Goal: Transaction & Acquisition: Book appointment/travel/reservation

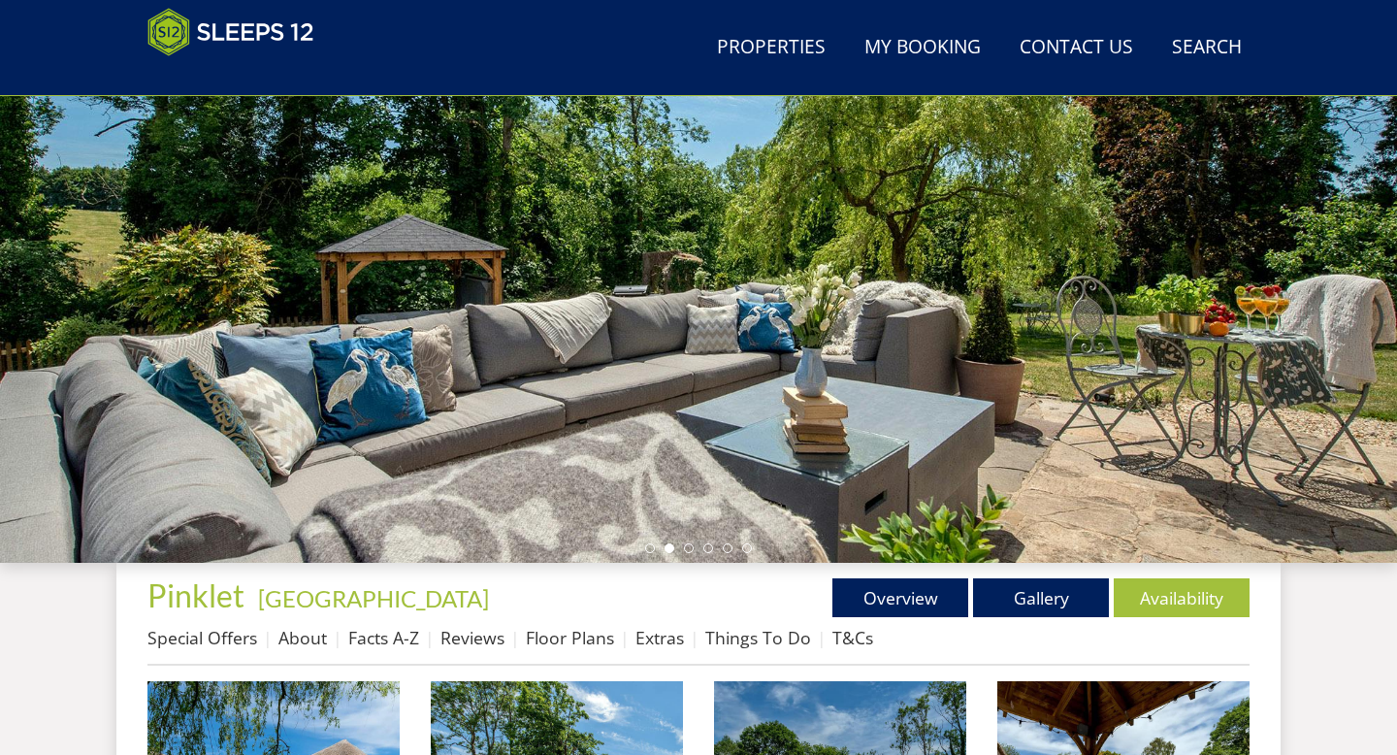
scroll to position [287, 0]
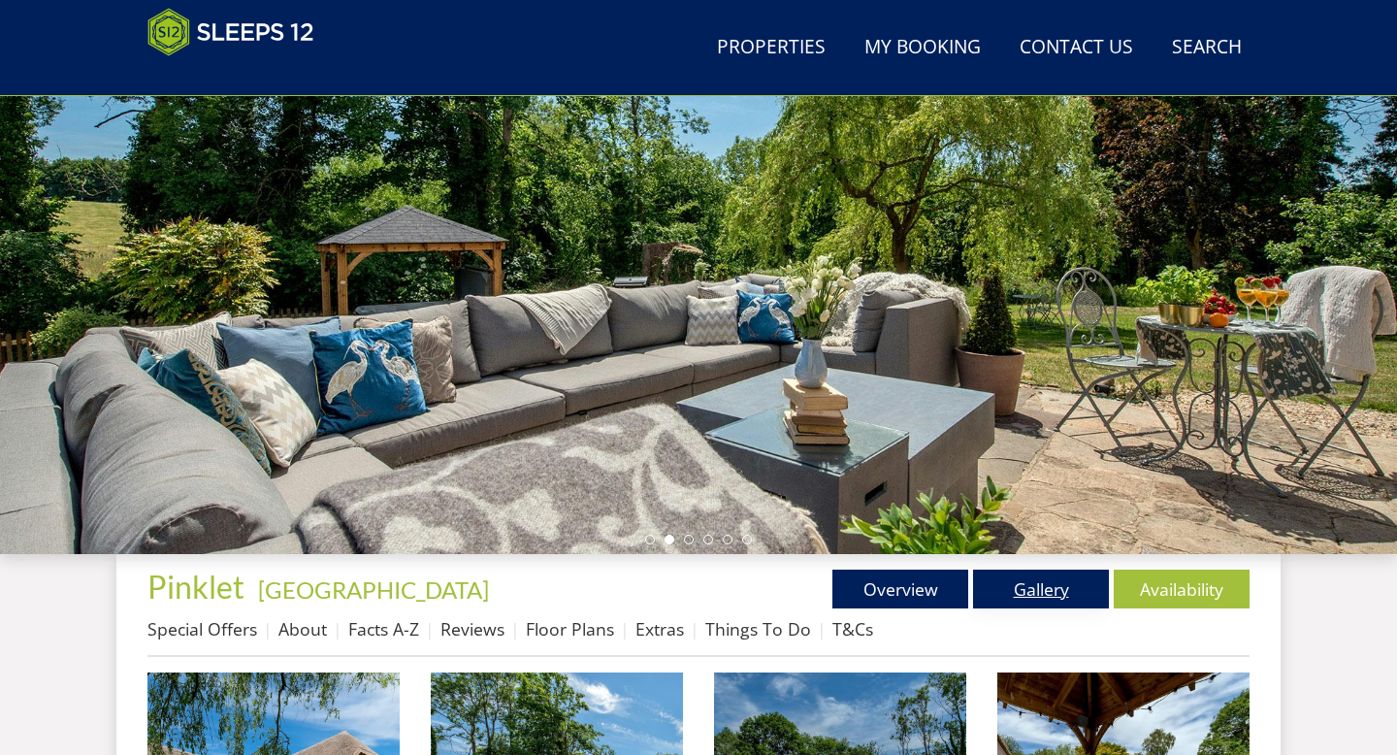
click at [1034, 579] on link "Gallery" at bounding box center [1041, 589] width 136 height 39
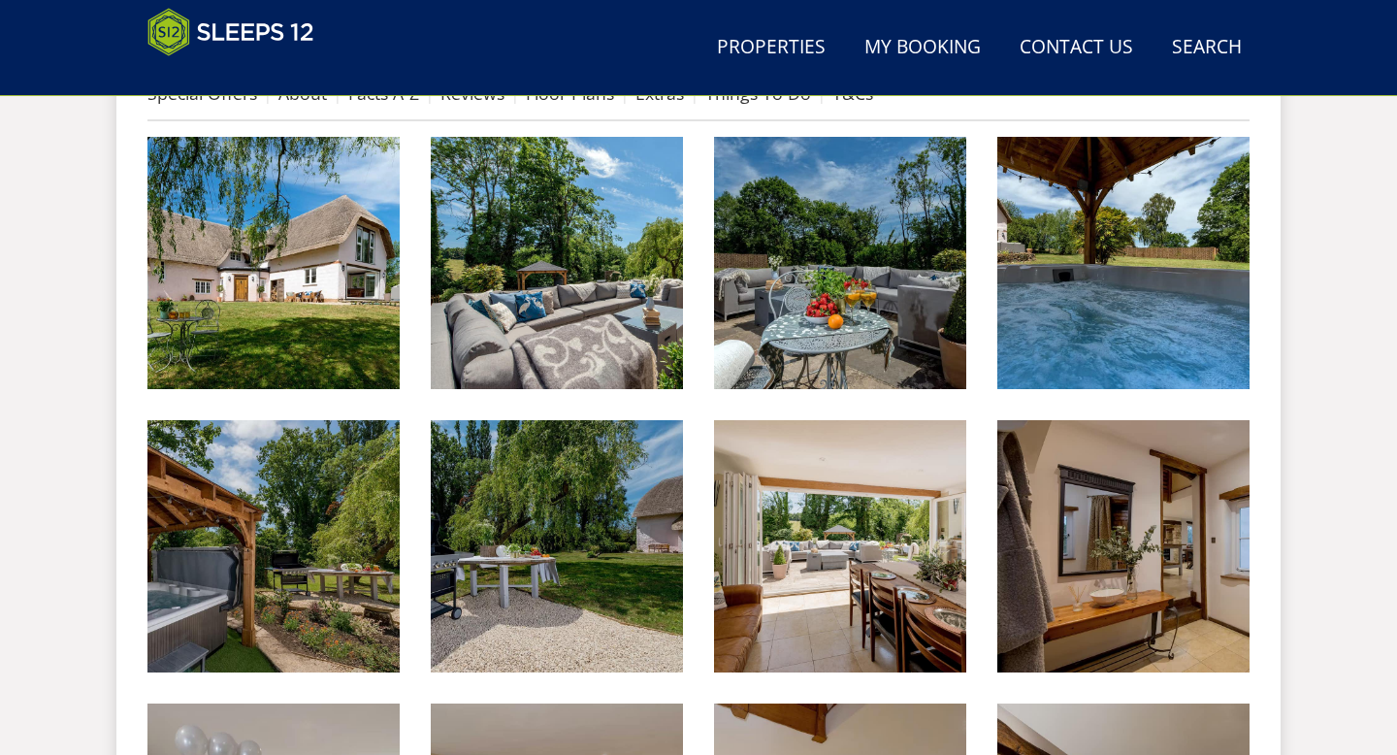
scroll to position [822, 0]
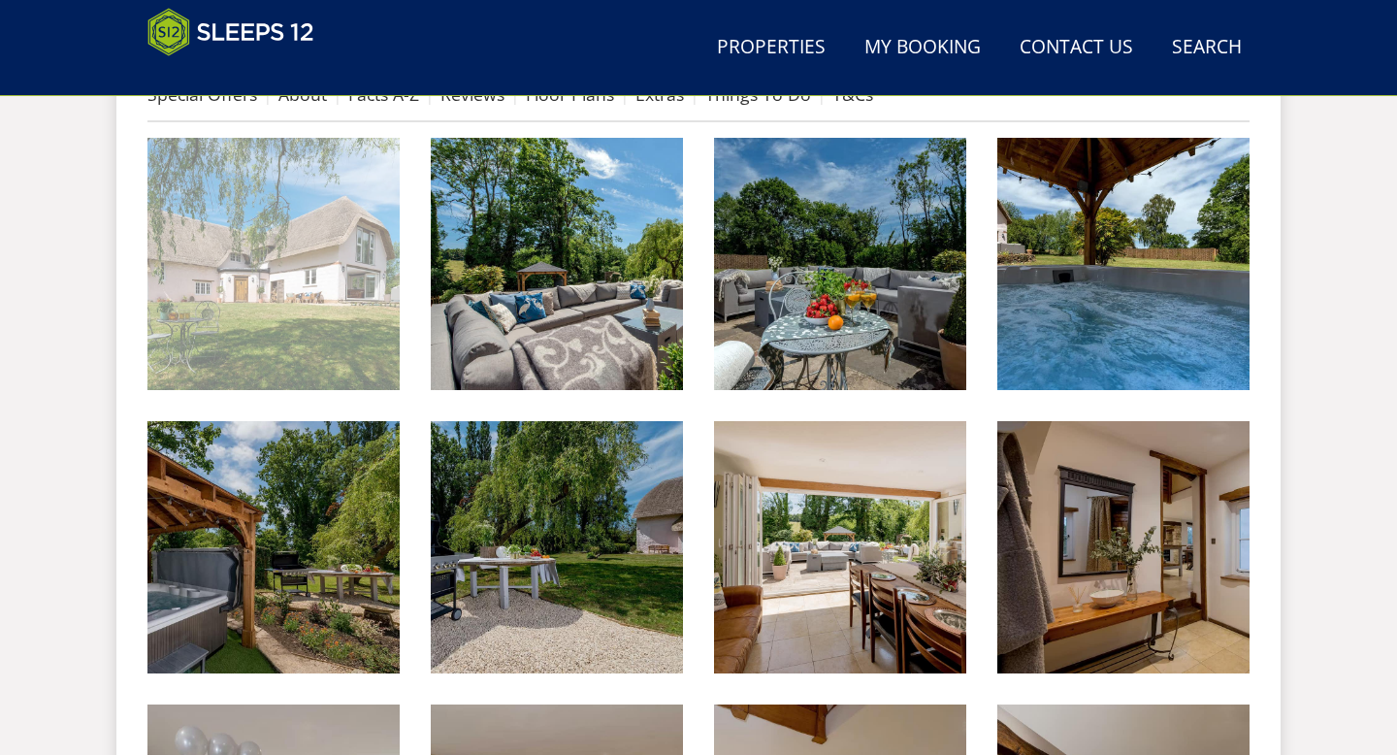
click at [204, 304] on img at bounding box center [273, 264] width 252 height 252
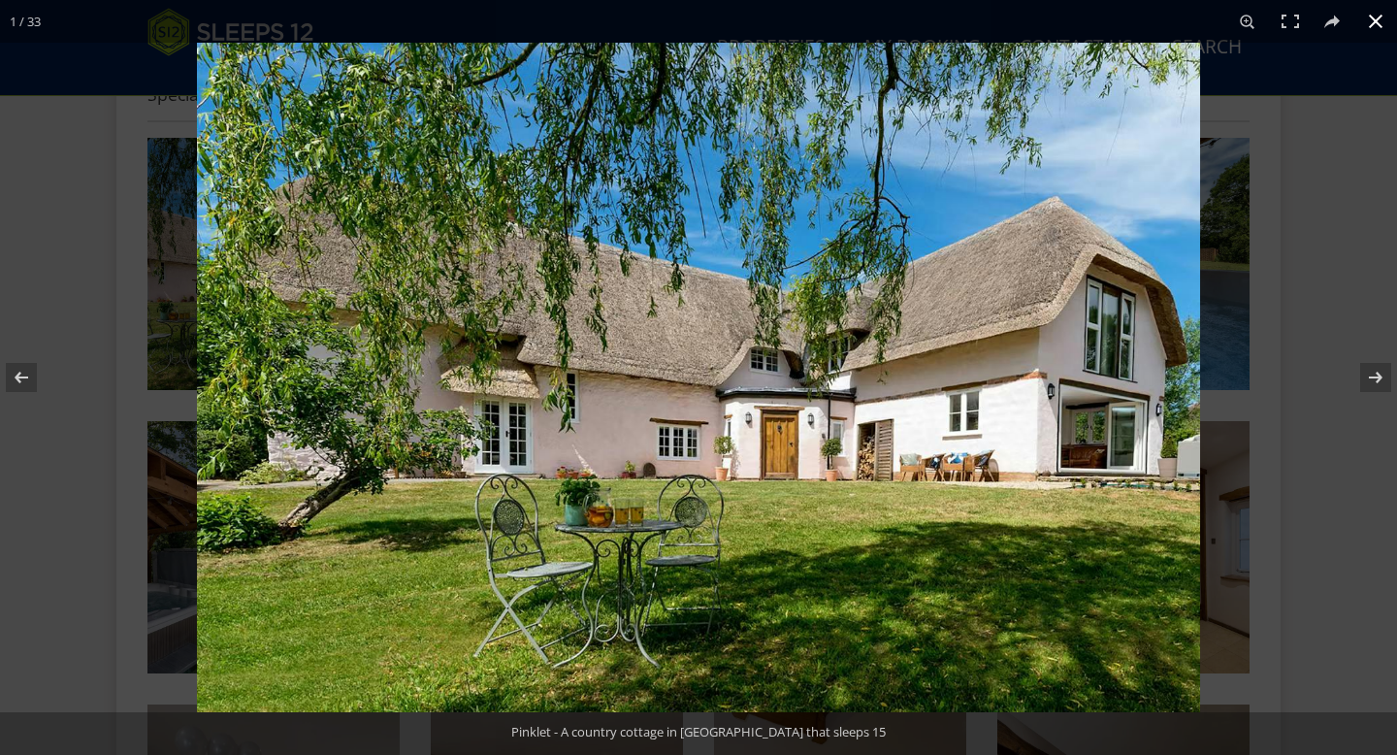
click at [1374, 24] on button at bounding box center [1376, 21] width 43 height 43
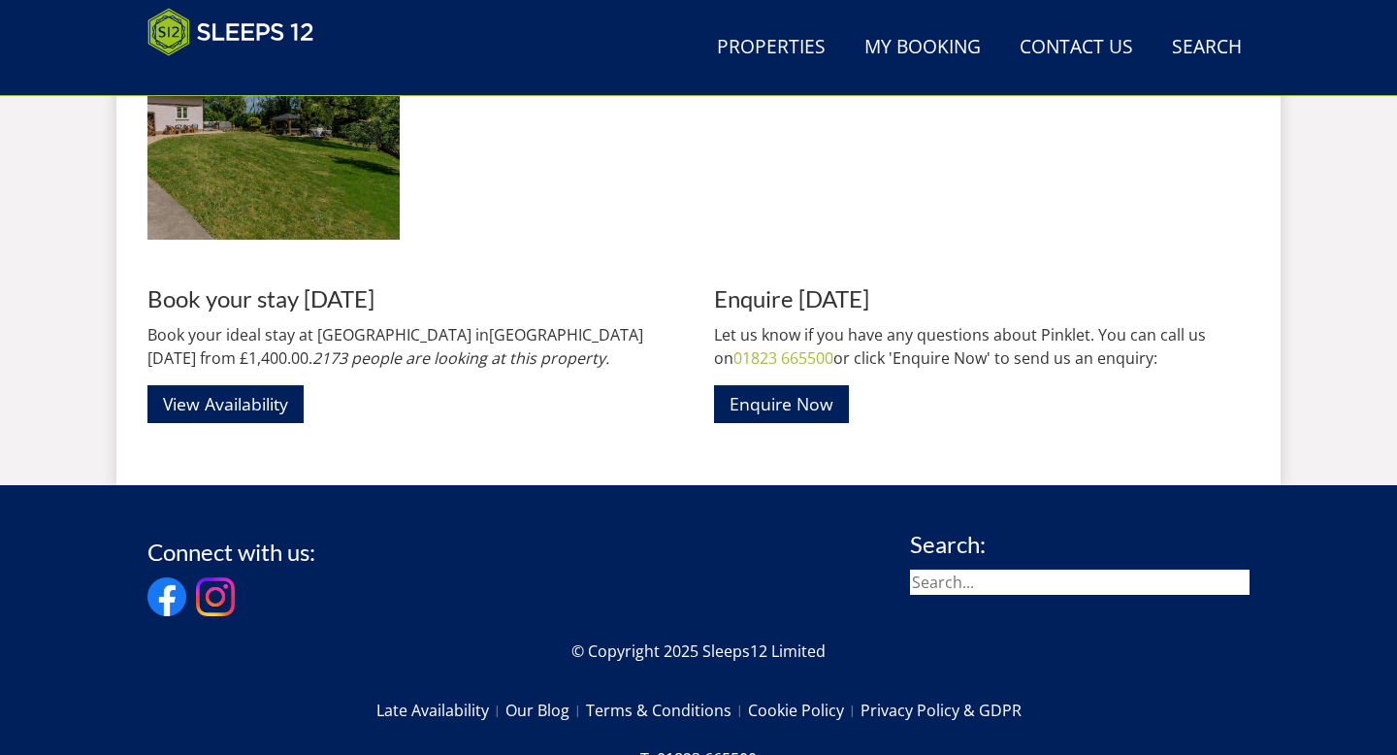
scroll to position [3240, 0]
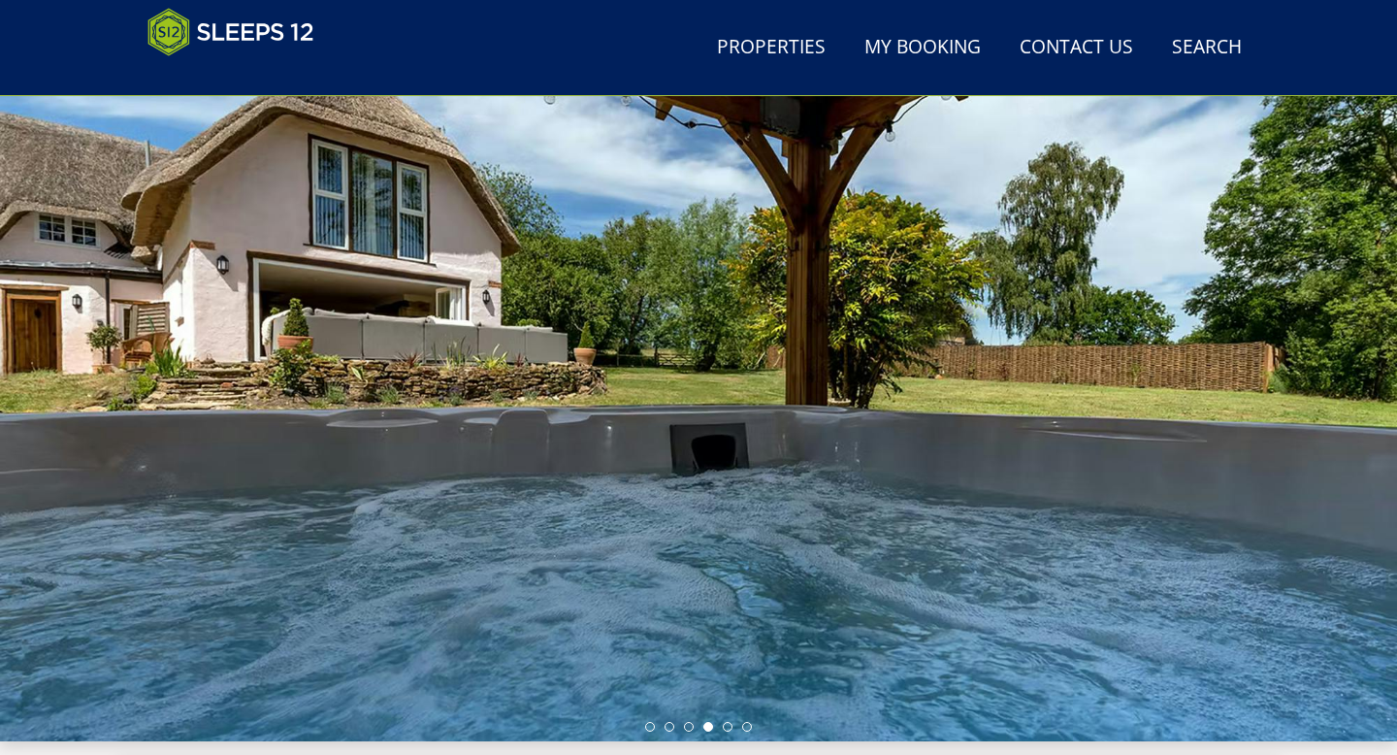
scroll to position [98, 0]
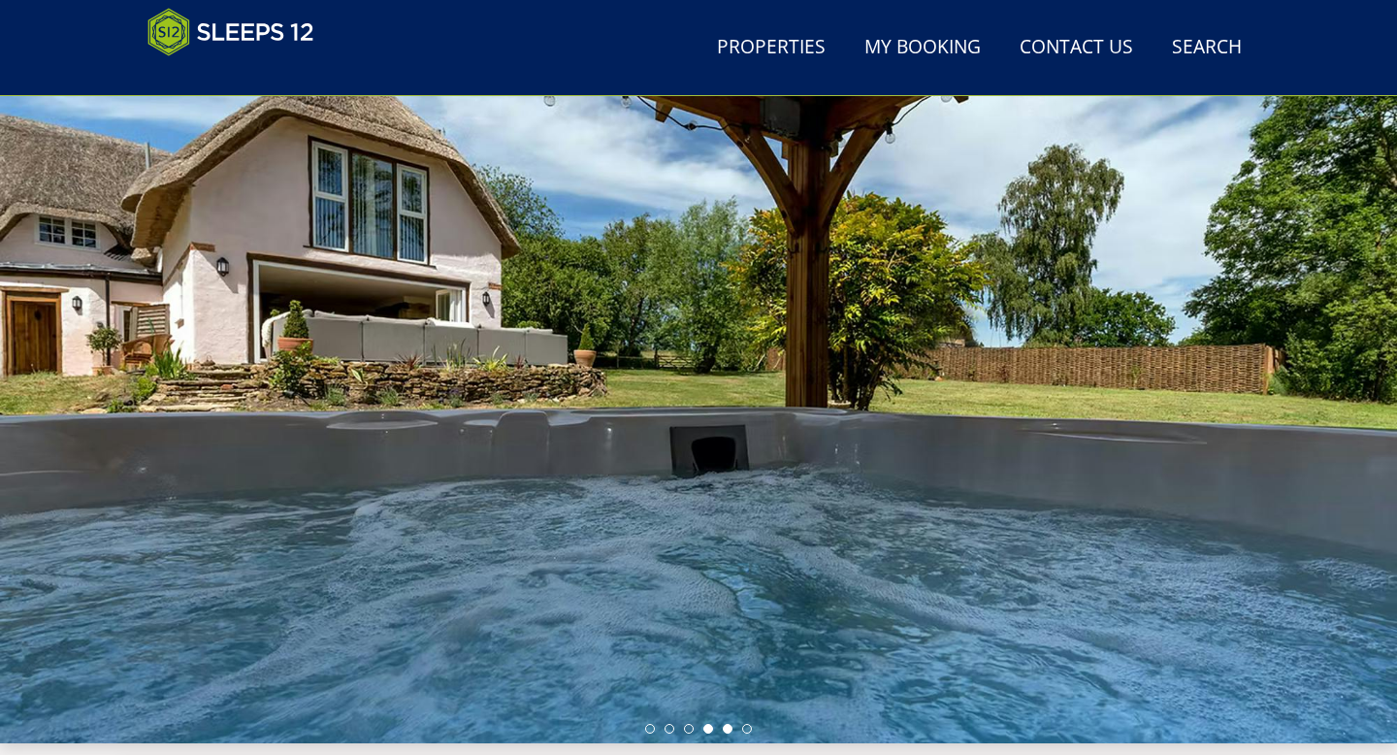
click at [730, 728] on li at bounding box center [728, 729] width 10 height 10
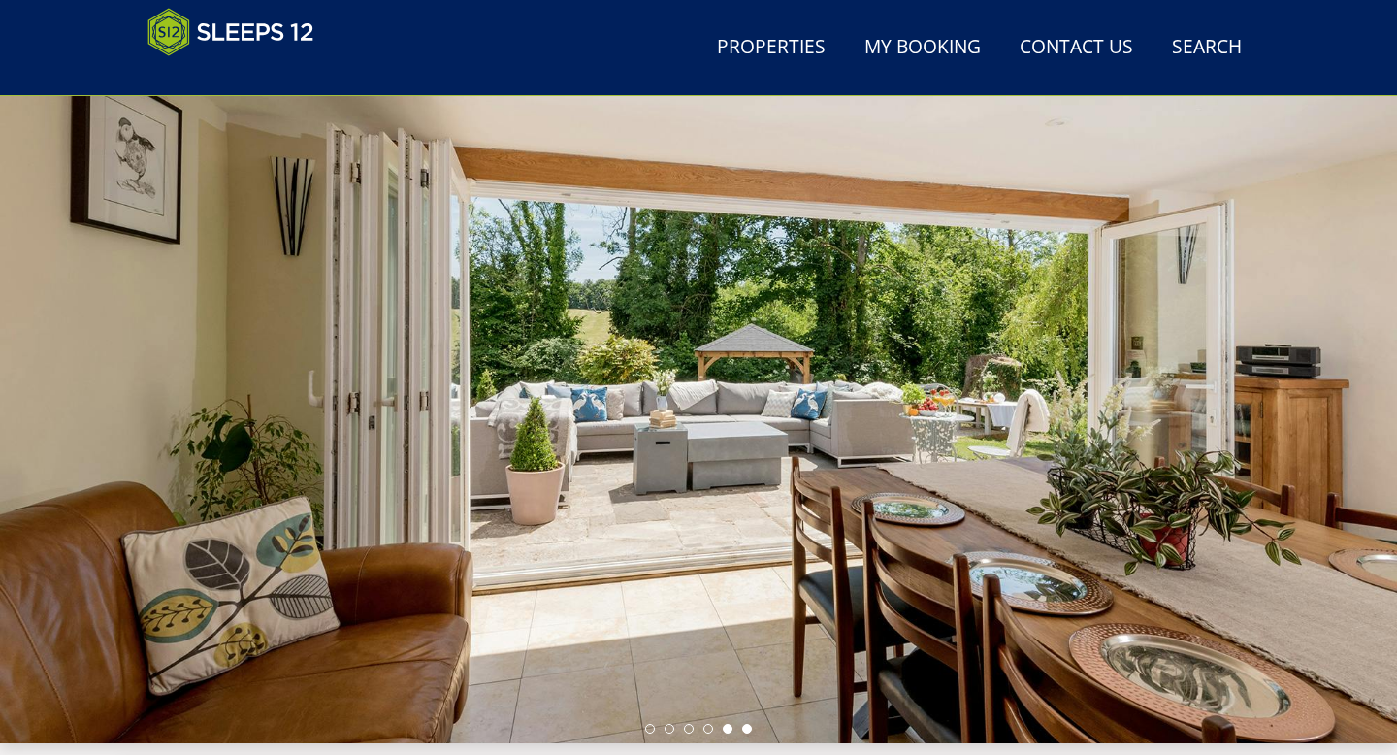
click at [751, 728] on li at bounding box center [747, 729] width 10 height 10
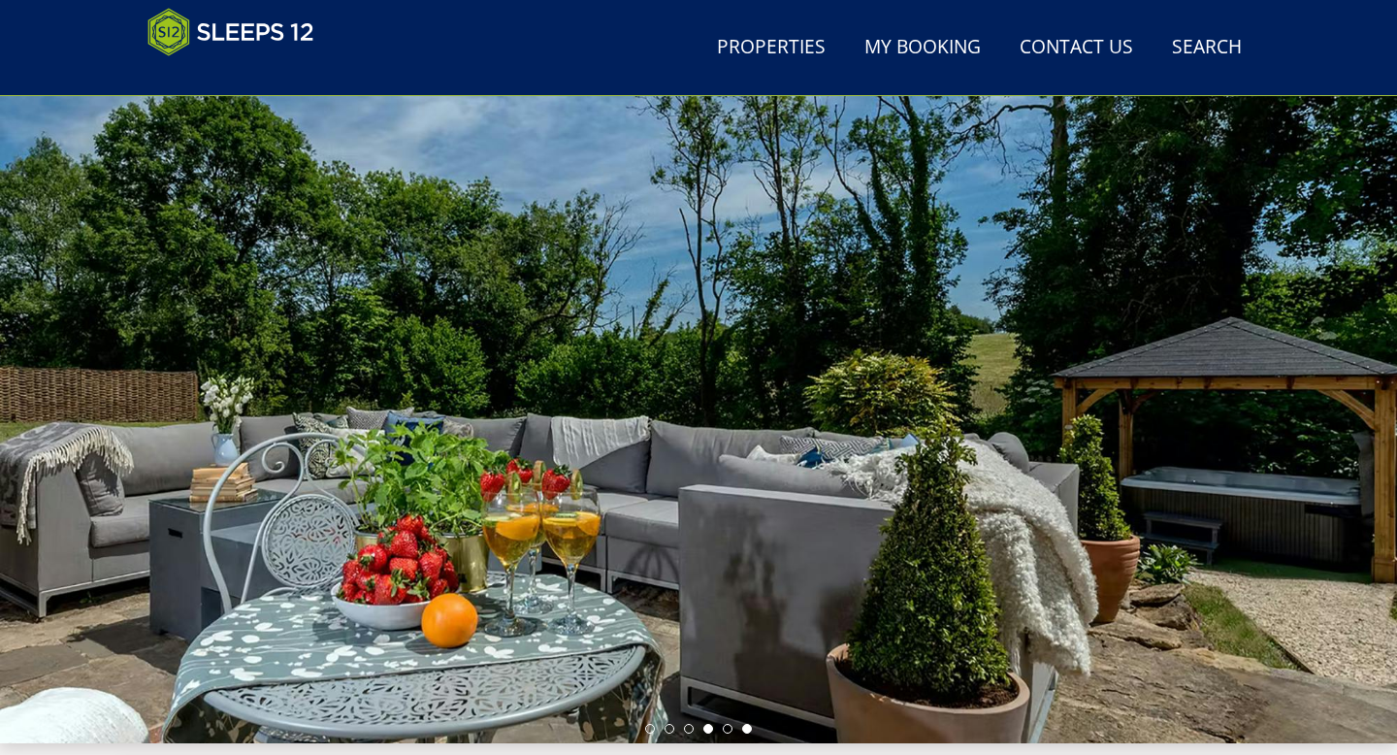
click at [706, 732] on li at bounding box center [708, 729] width 10 height 10
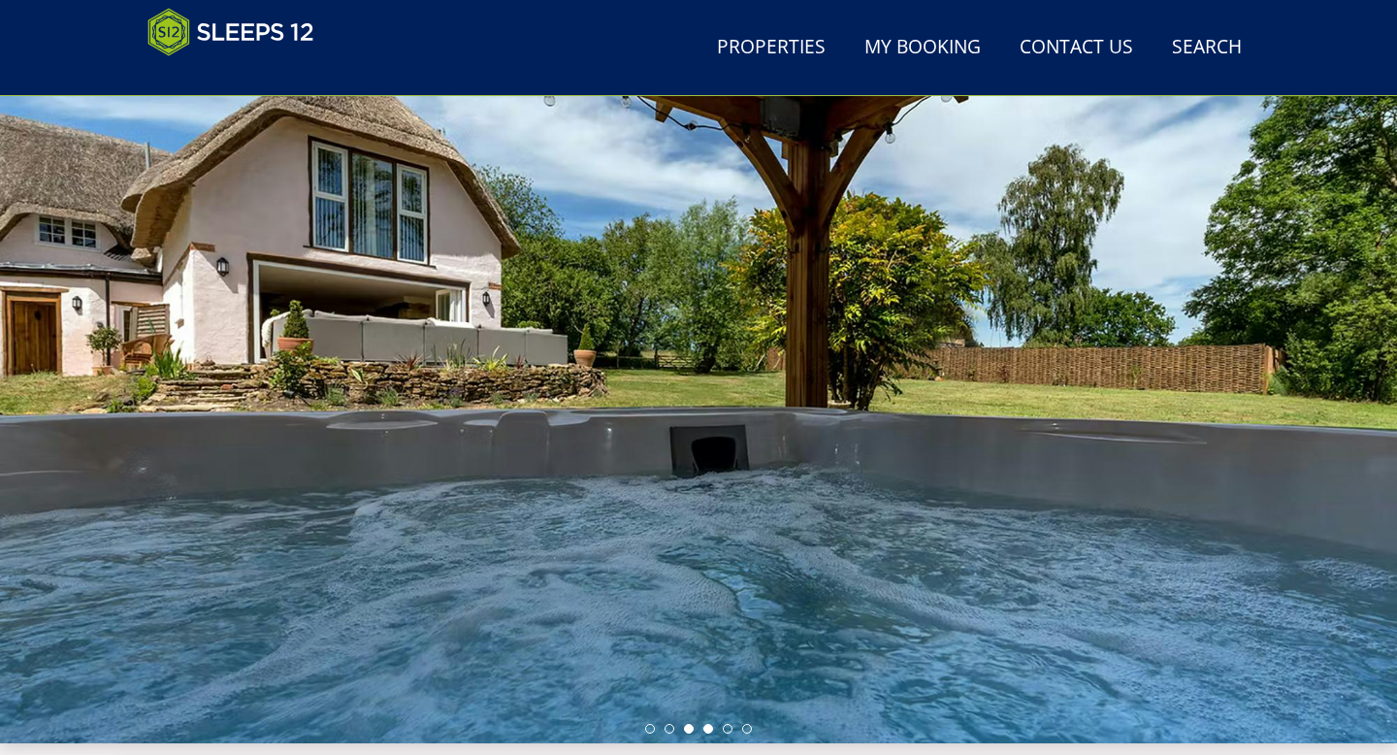
click at [685, 731] on li at bounding box center [689, 729] width 10 height 10
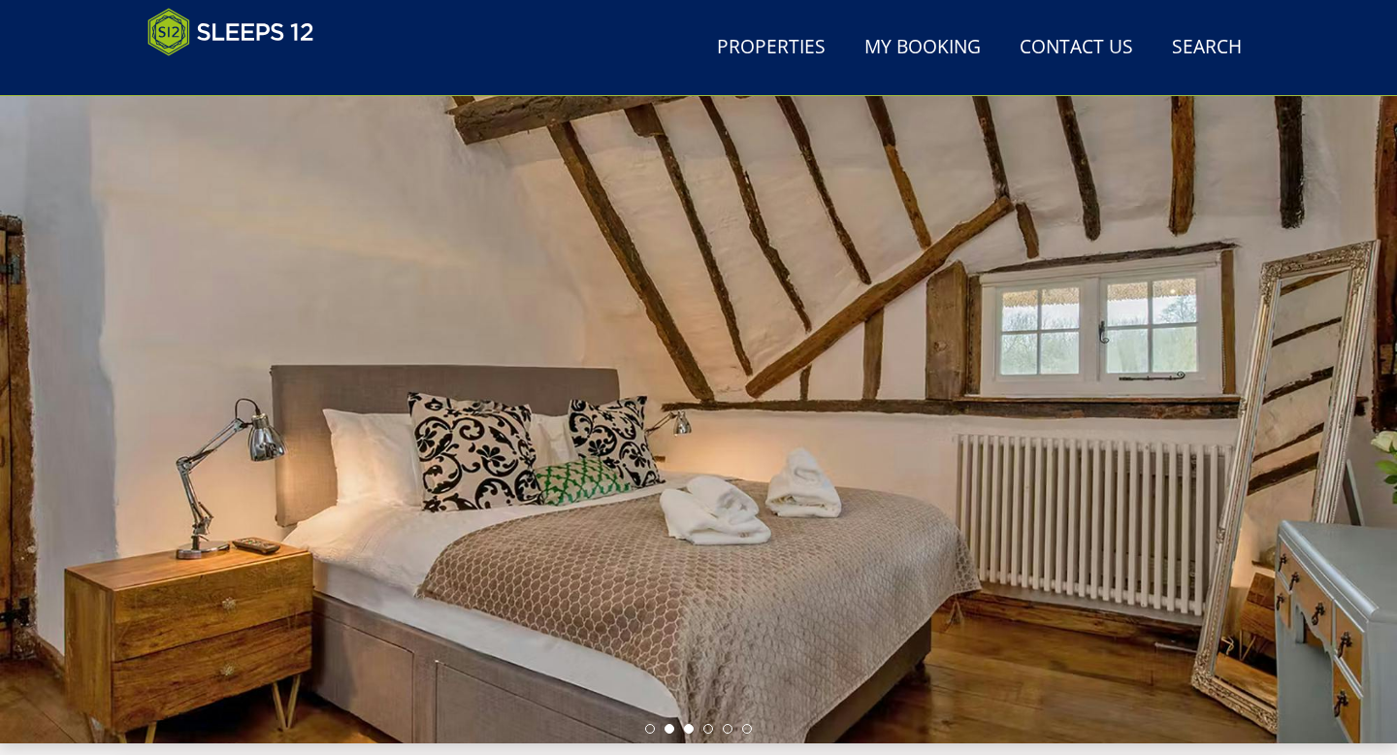
click at [672, 730] on li at bounding box center [670, 729] width 10 height 10
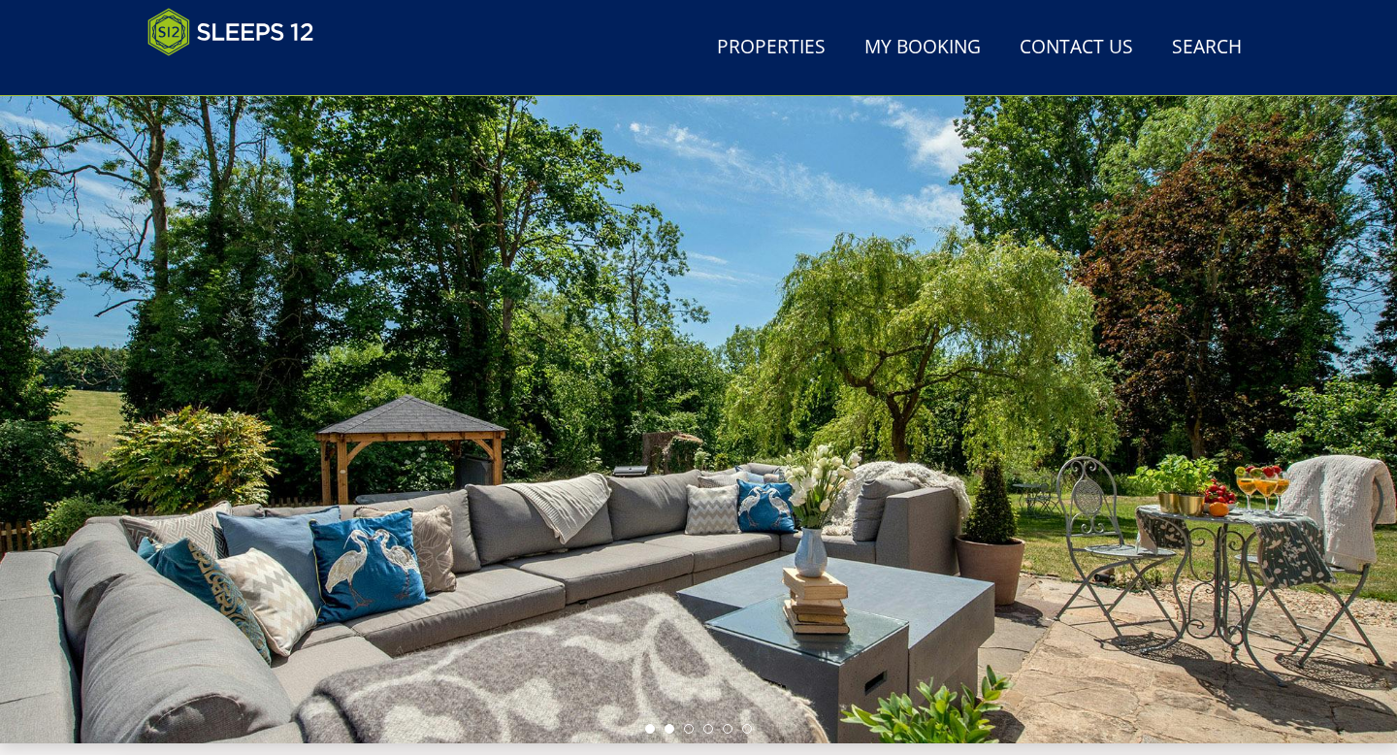
click at [646, 728] on li at bounding box center [650, 729] width 10 height 10
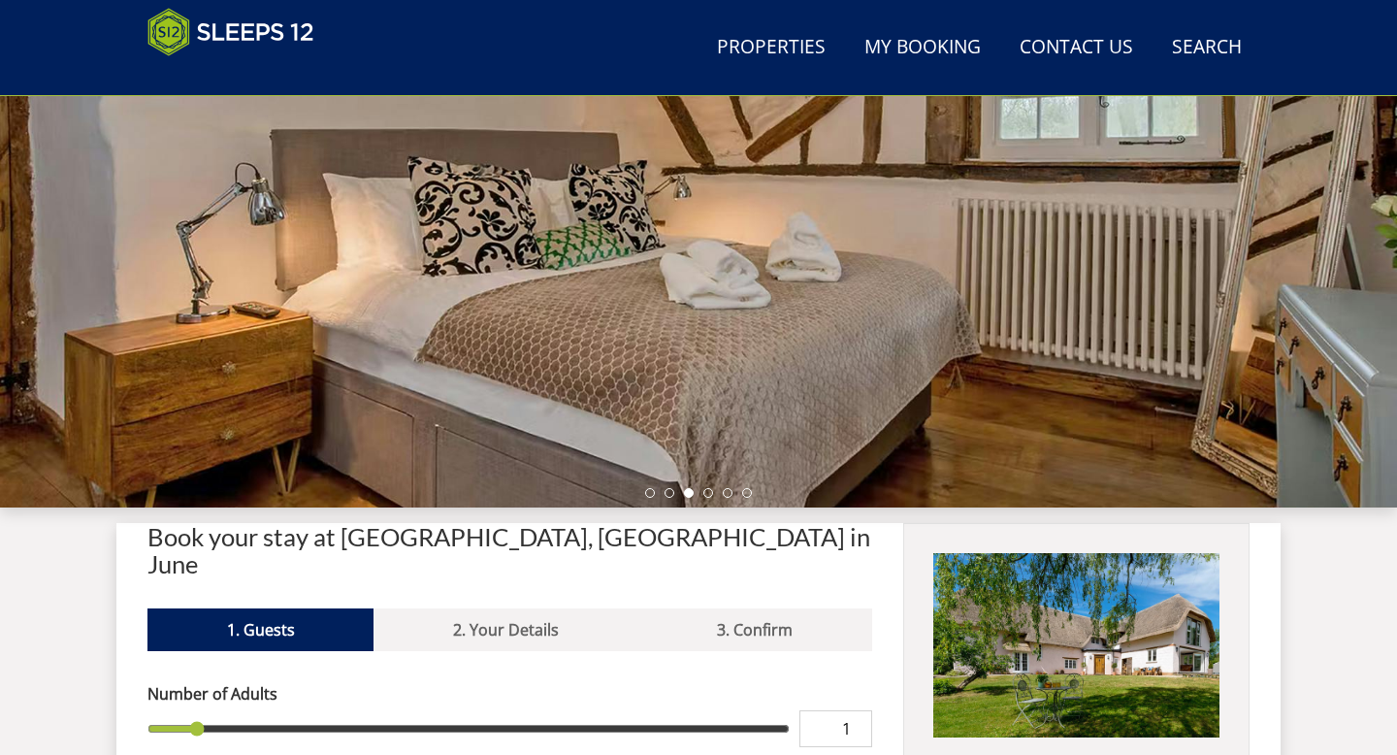
scroll to position [315, 0]
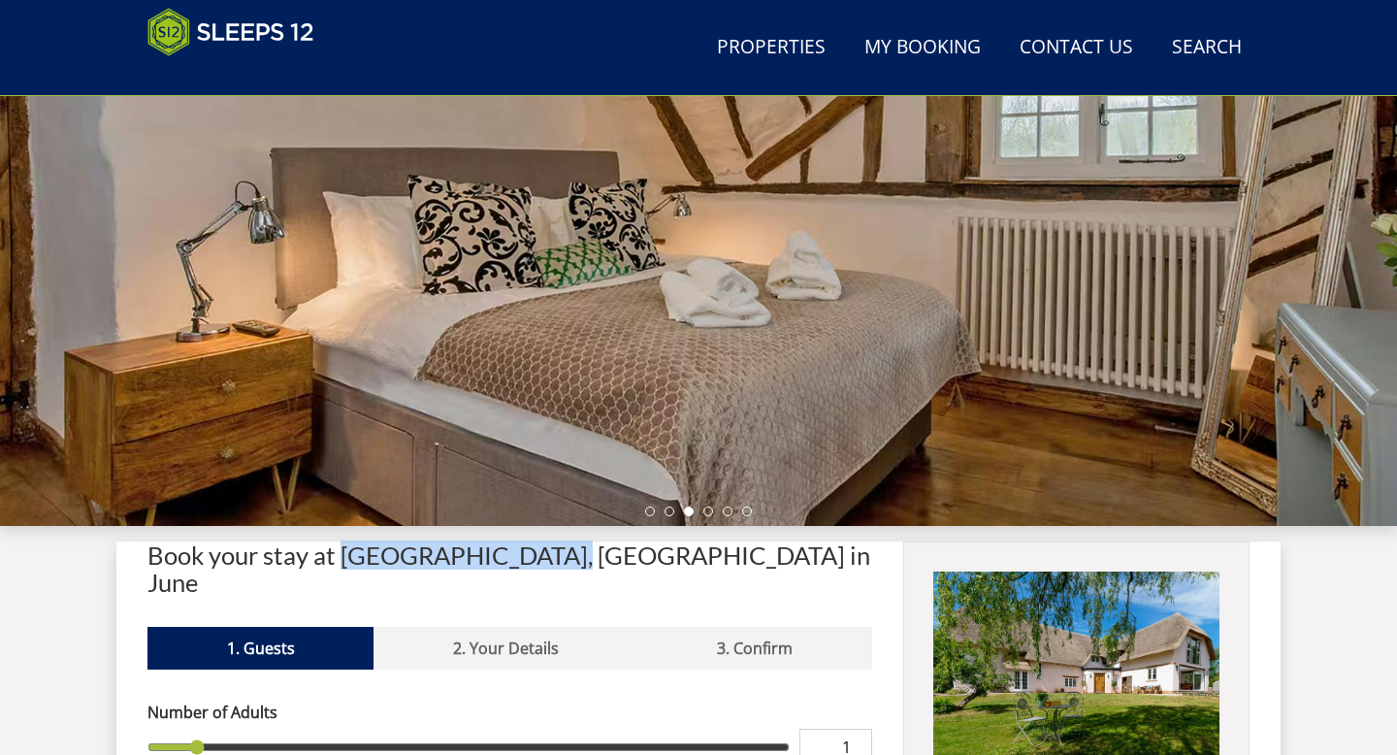
drag, startPoint x: 343, startPoint y: 552, endPoint x: 527, endPoint y: 554, distance: 184.4
click at [527, 554] on h2 "Book your stay at Pinklet, Wiltshire in June" at bounding box center [509, 568] width 725 height 54
copy h2 "Pinklet, Wiltshire"
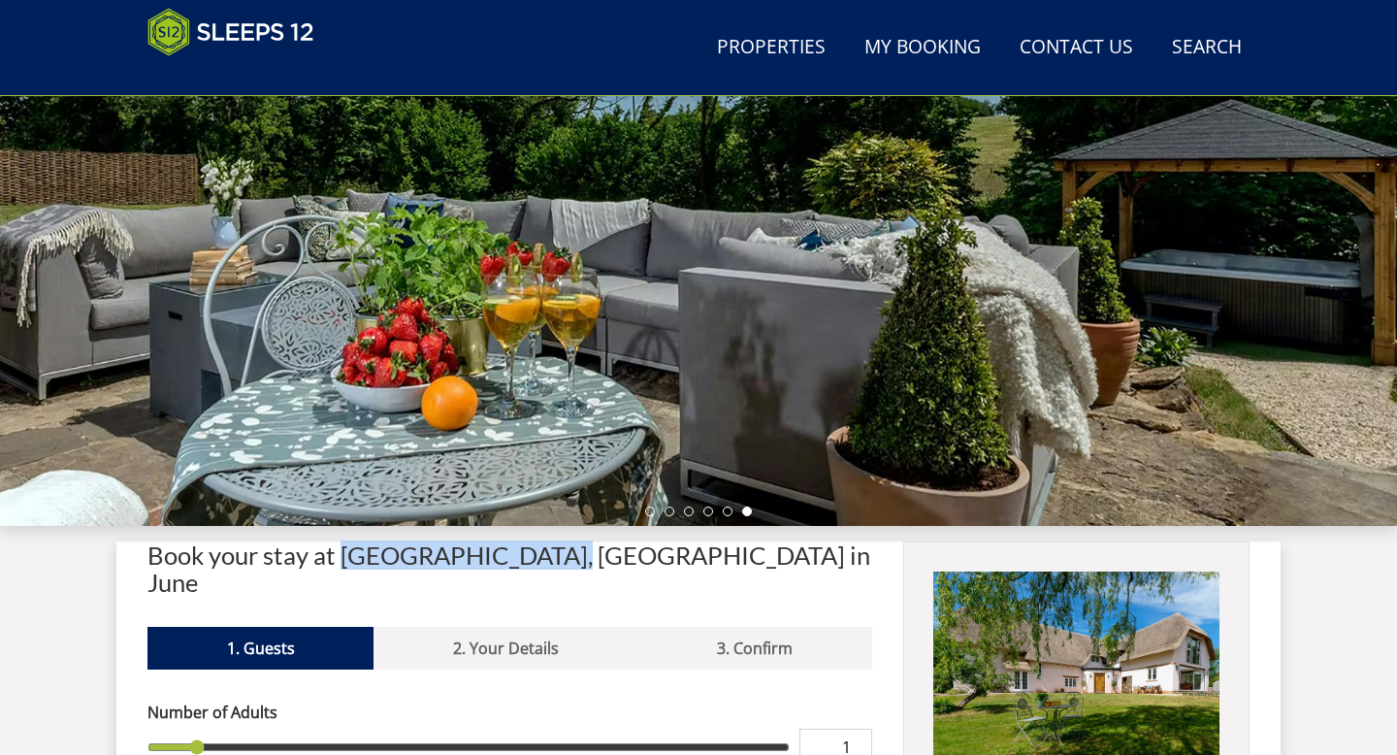
scroll to position [510, 0]
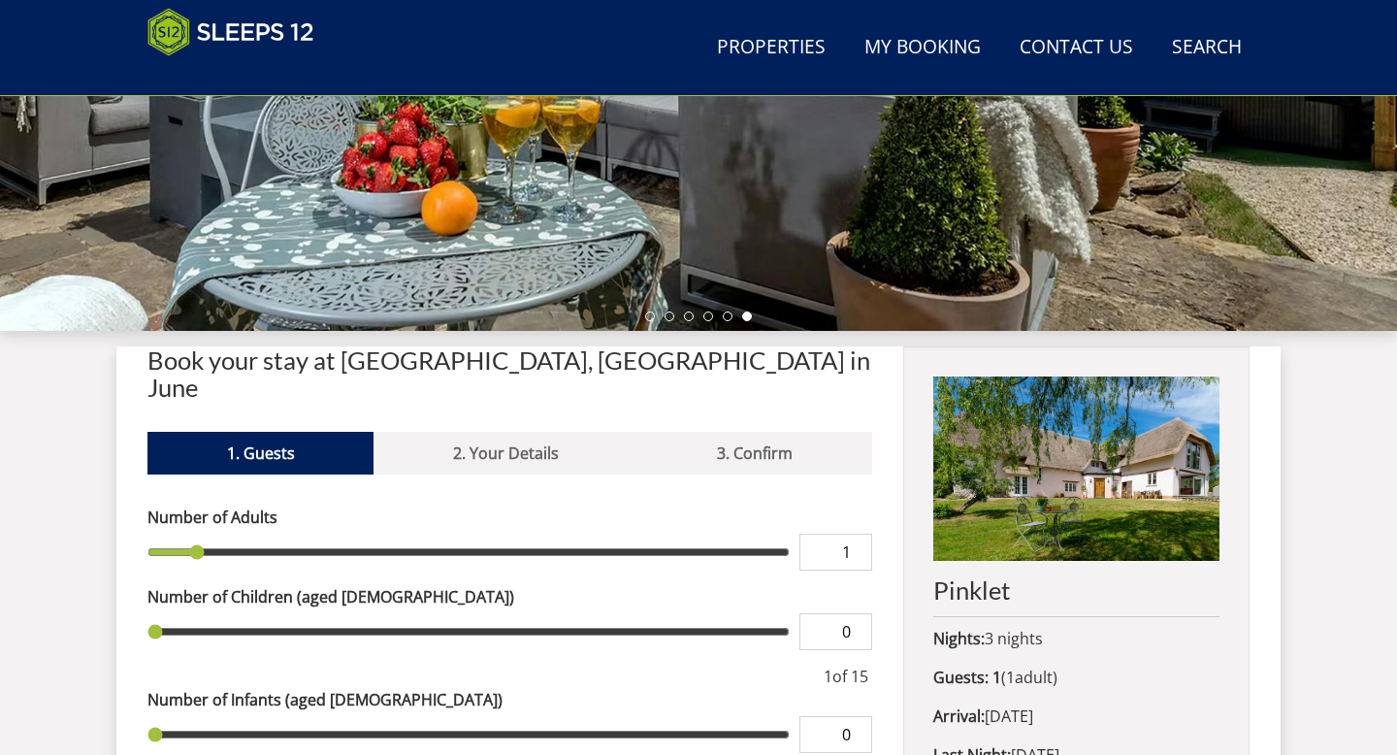
click at [620, 374] on div "Book your stay at Pinklet, Wiltshire in June Please Wait... If this message per…" at bounding box center [509, 749] width 725 height 806
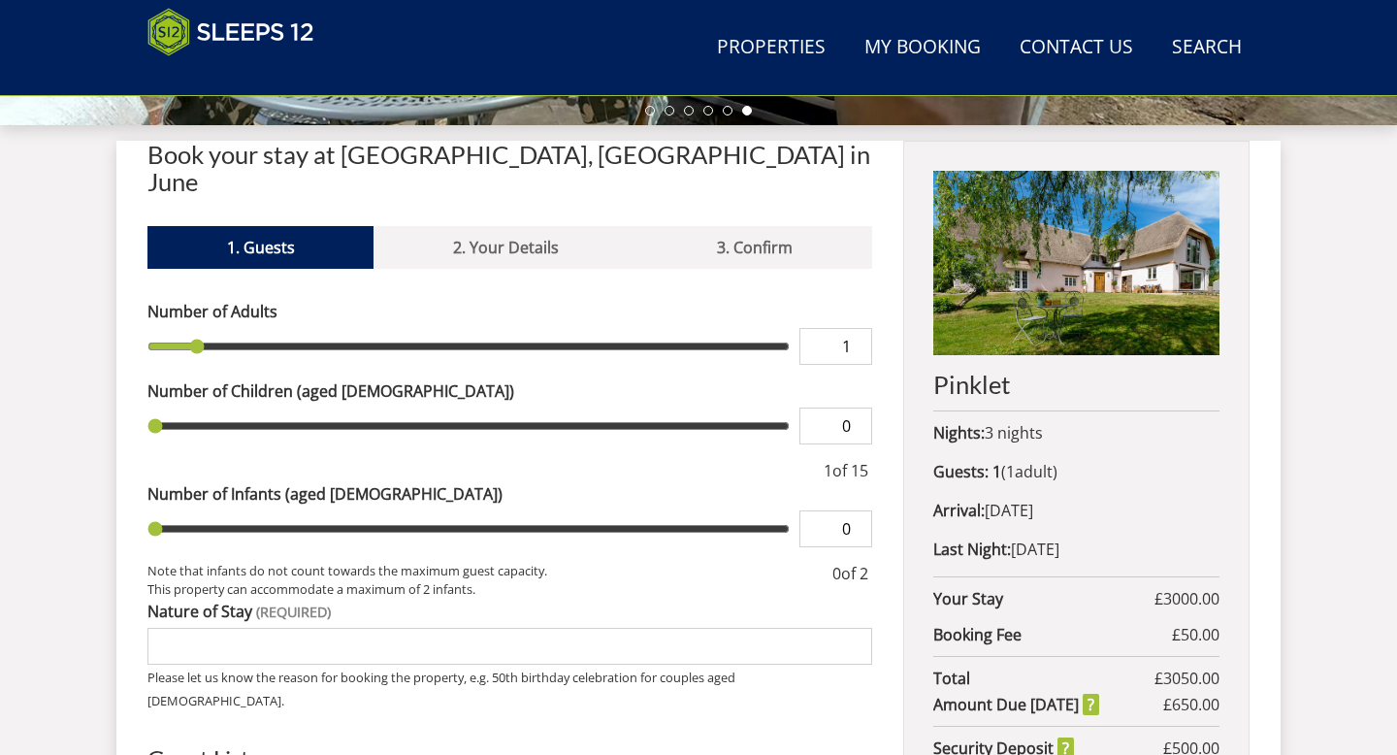
scroll to position [719, 0]
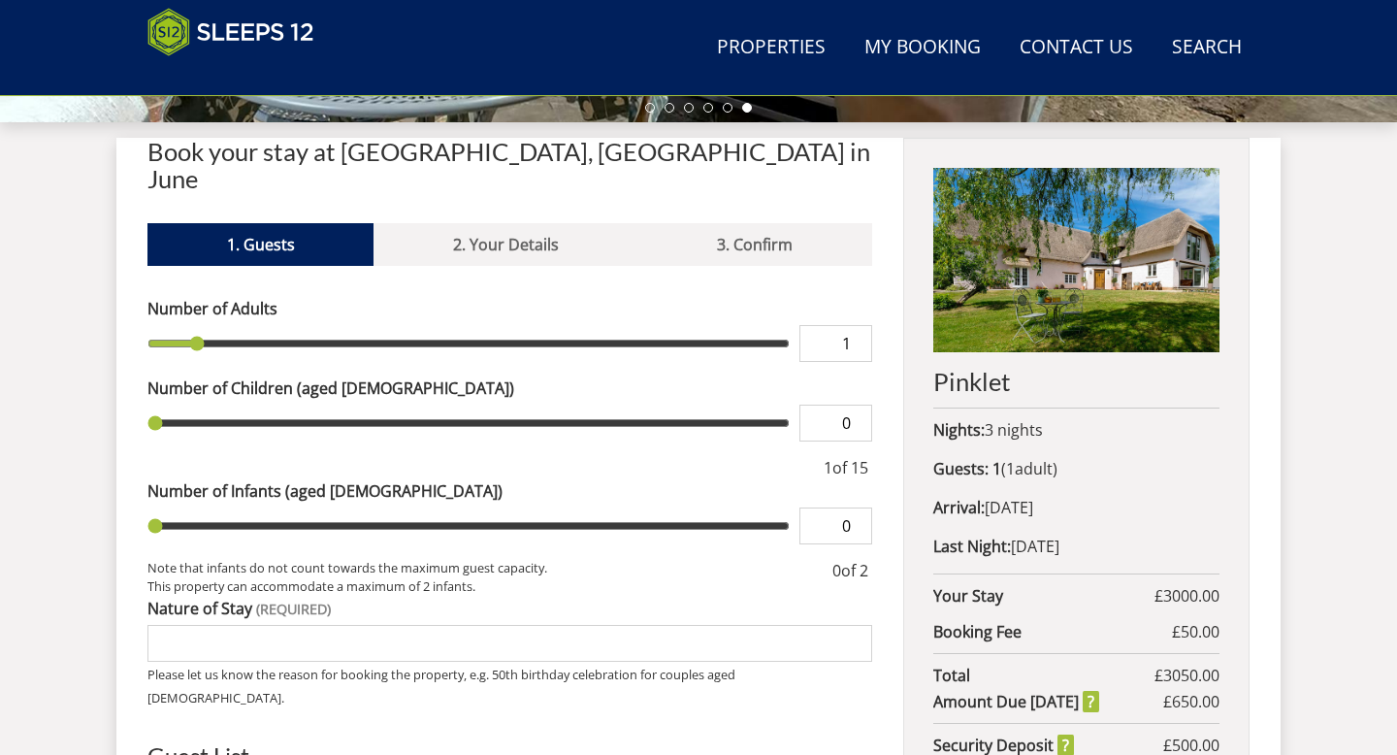
click at [856, 329] on input "1" at bounding box center [836, 343] width 73 height 37
type input "15"
click at [685, 479] on label "Number of Infants (aged 0-2)" at bounding box center [509, 490] width 725 height 23
click at [800, 441] on input "0" at bounding box center [836, 423] width 73 height 37
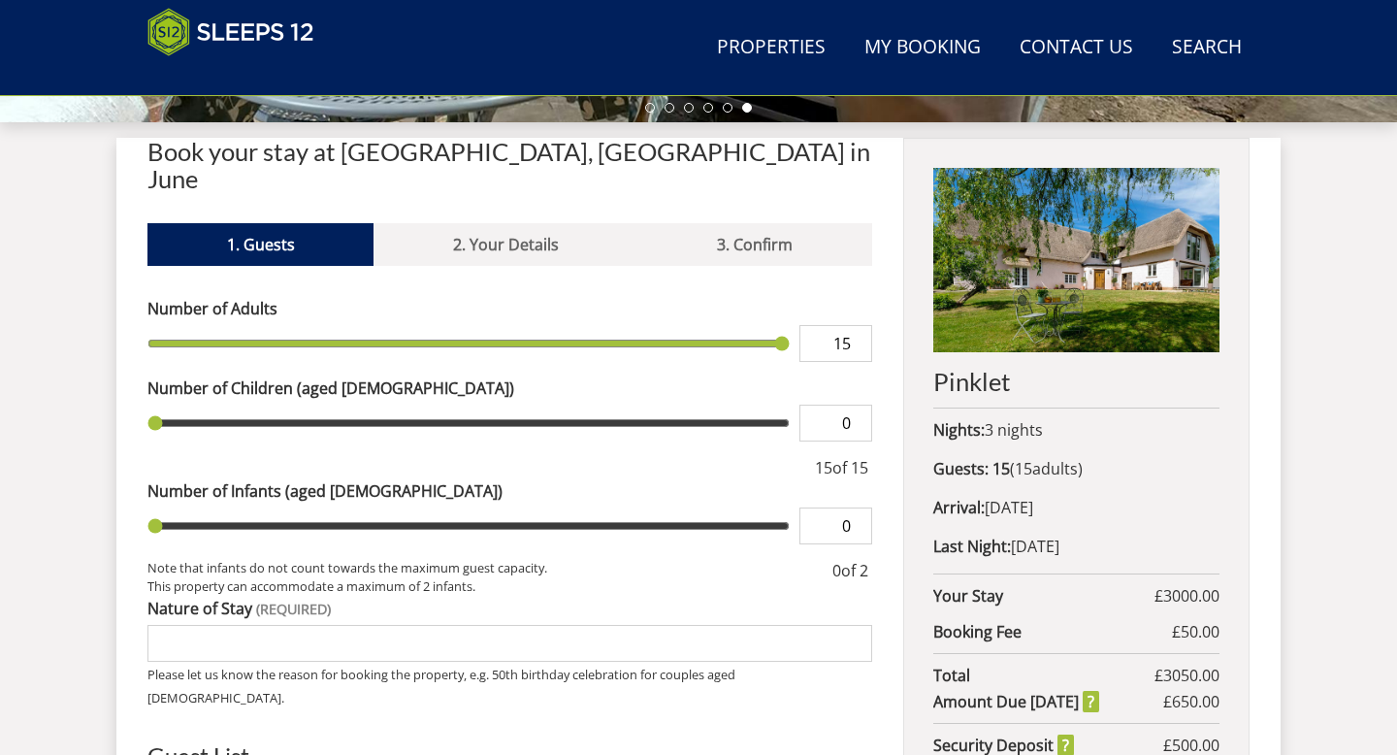
click at [831, 507] on input "0" at bounding box center [836, 525] width 73 height 37
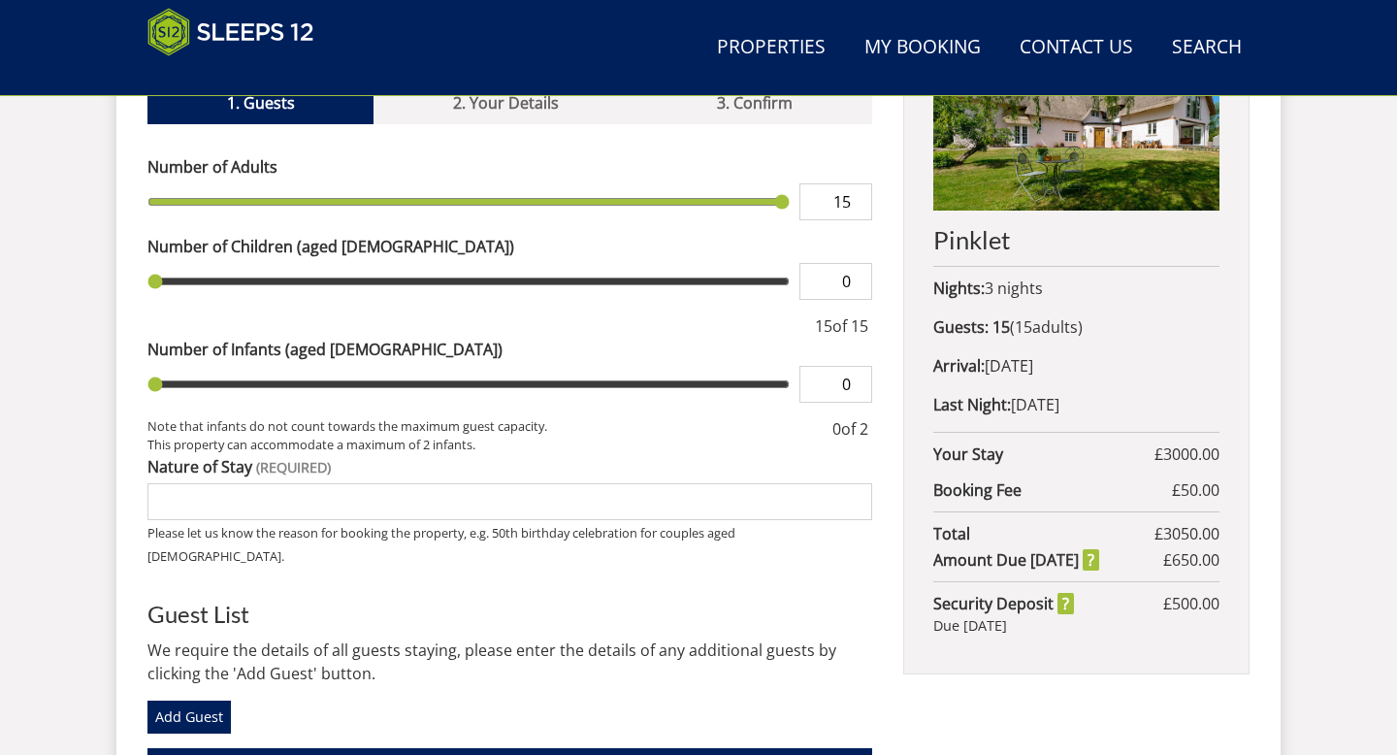
scroll to position [874, 0]
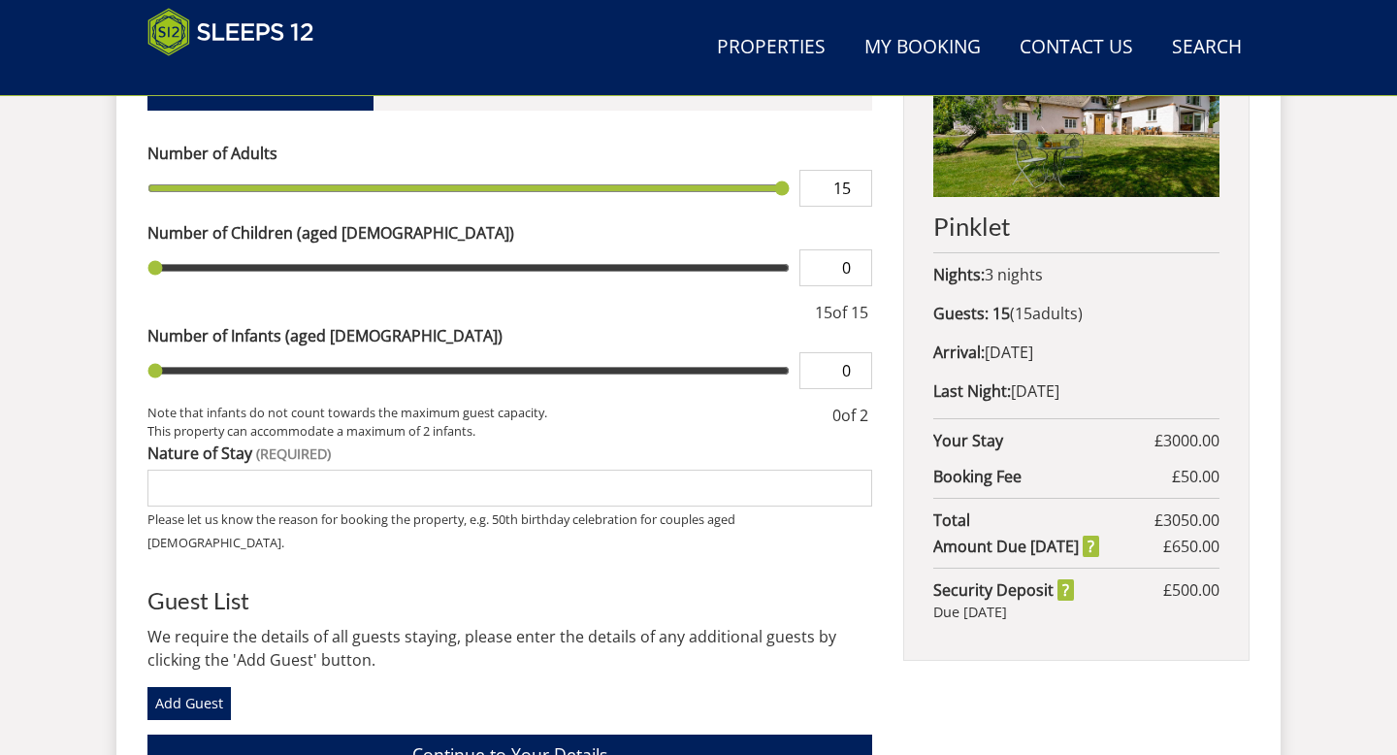
click at [352, 470] on input "Nature of Stay" at bounding box center [509, 488] width 725 height 37
